Goal: Go to known website: Access a specific website the user already knows

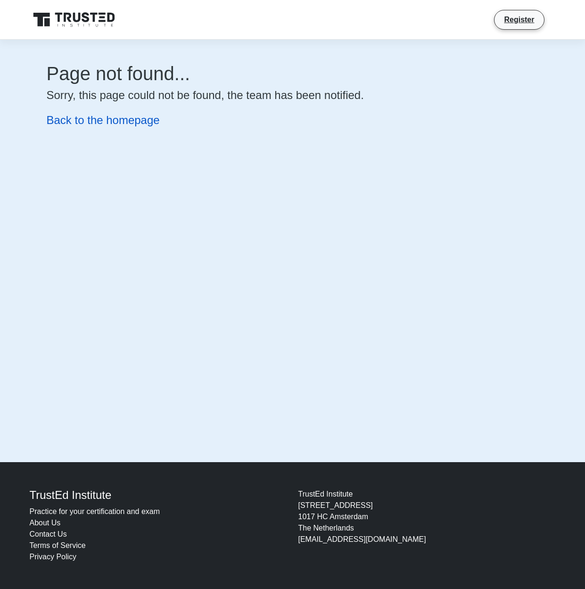
click at [145, 120] on link "Back to the homepage" at bounding box center [103, 120] width 113 height 13
